Goal: Task Accomplishment & Management: Complete application form

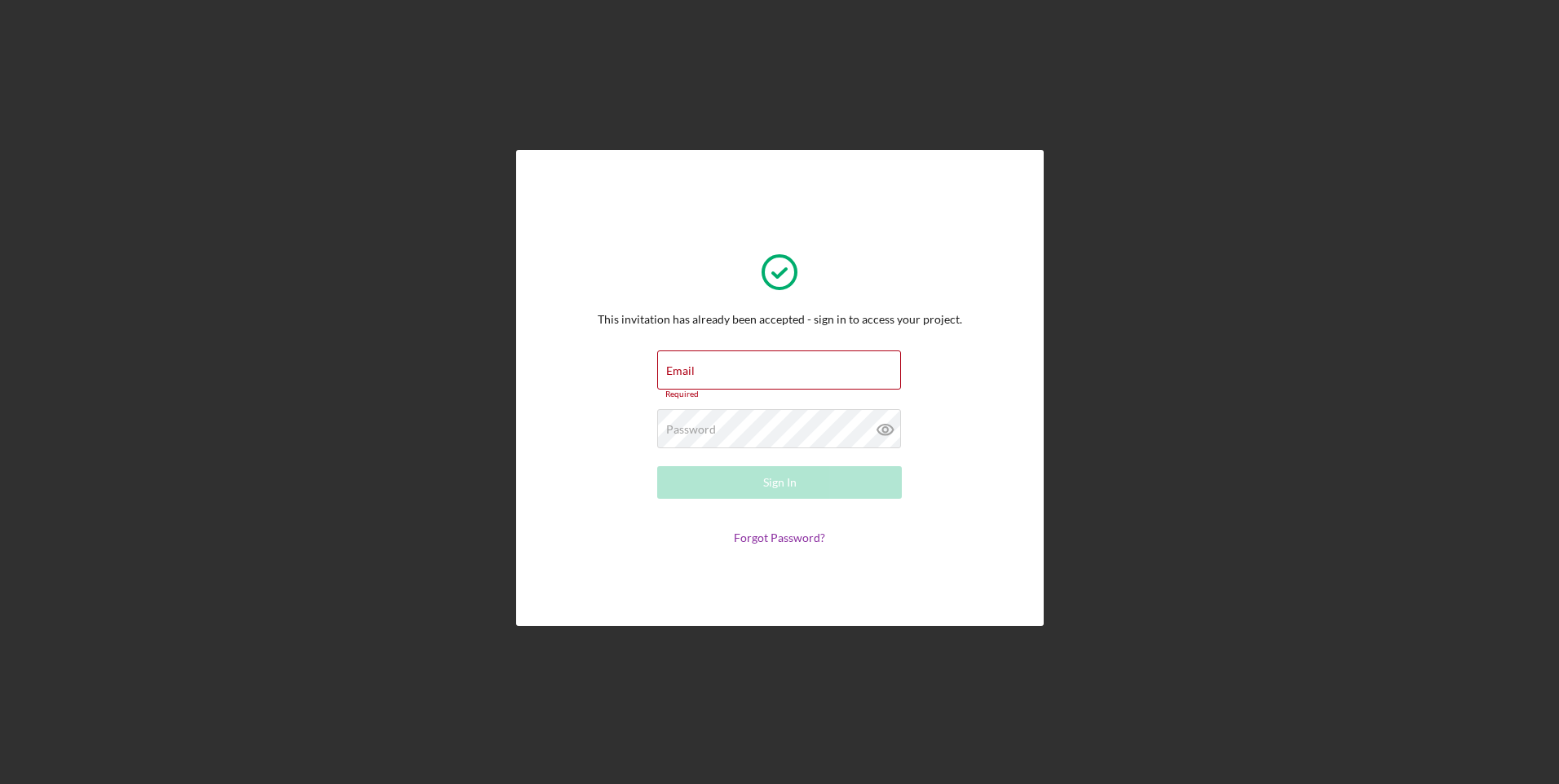
click at [1328, 396] on div "This invitation has already been accepted - sign in to access your project. Ema…" at bounding box center [779, 388] width 1543 height 776
click at [792, 374] on input "Email" at bounding box center [779, 370] width 244 height 39
type input "[EMAIL_ADDRESS][DOMAIN_NAME]"
click at [1114, 455] on div "This invitation has already been accepted - sign in to access your project. Ema…" at bounding box center [779, 388] width 1543 height 776
